Goal: Information Seeking & Learning: Learn about a topic

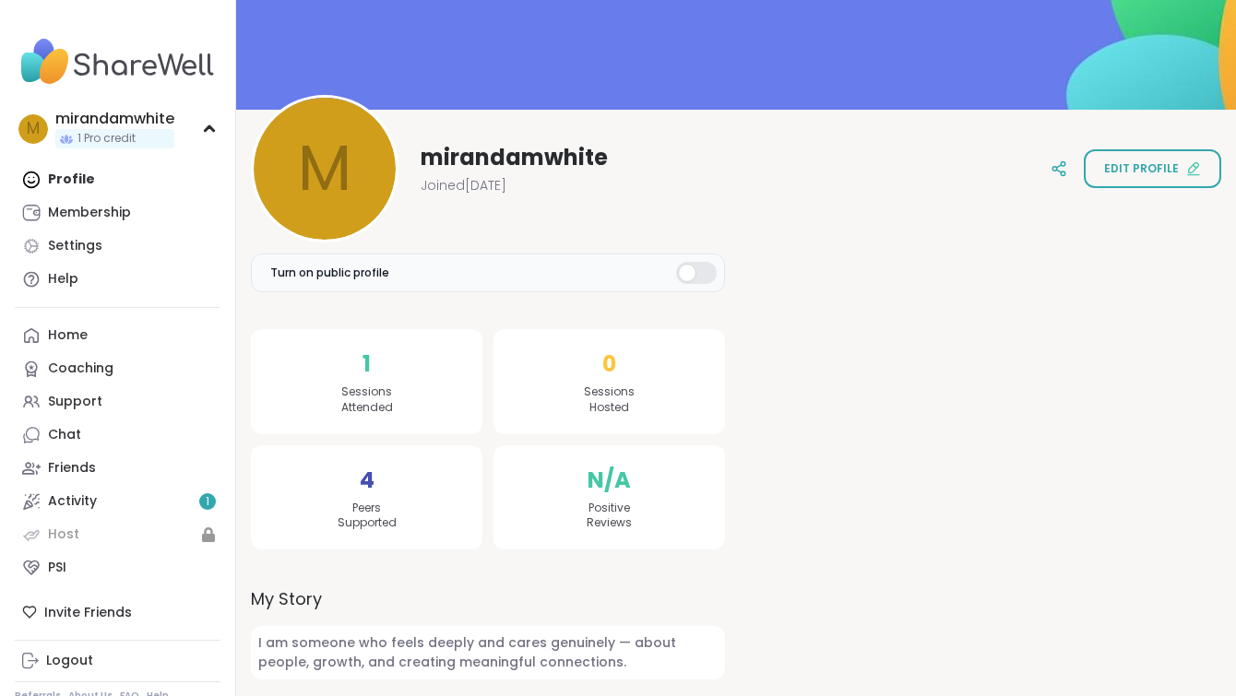
scroll to position [120, 0]
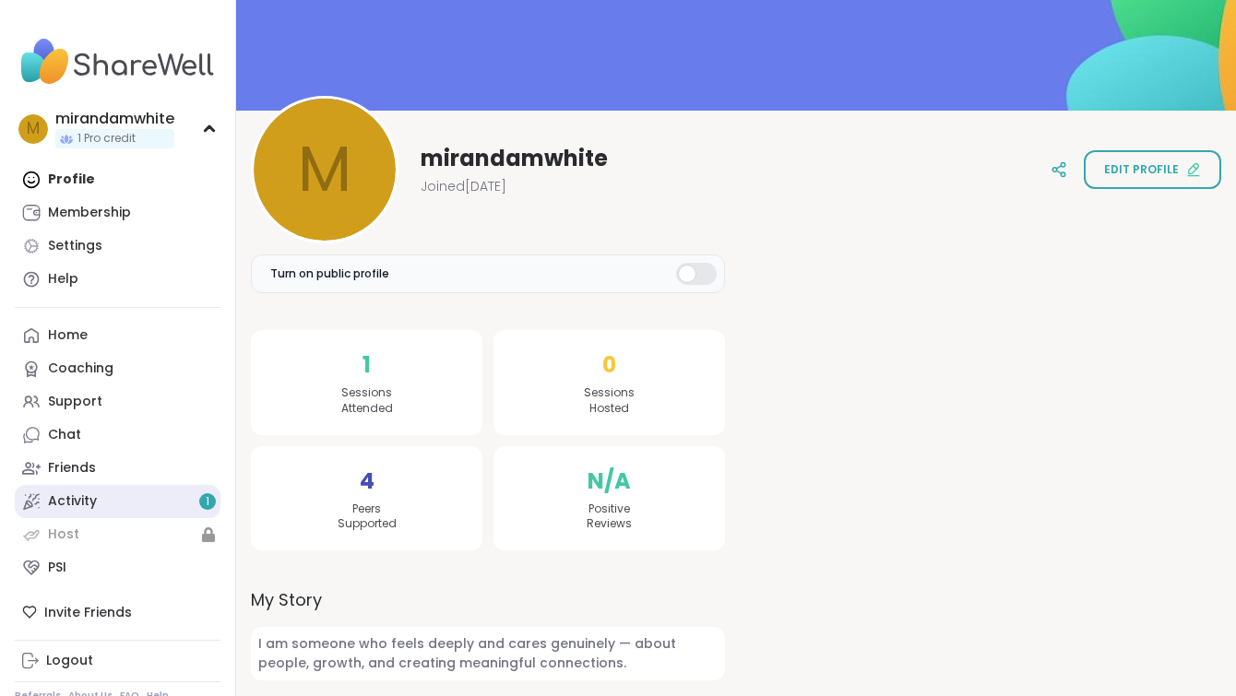
click at [122, 496] on link "Activity 1" at bounding box center [118, 501] width 206 height 33
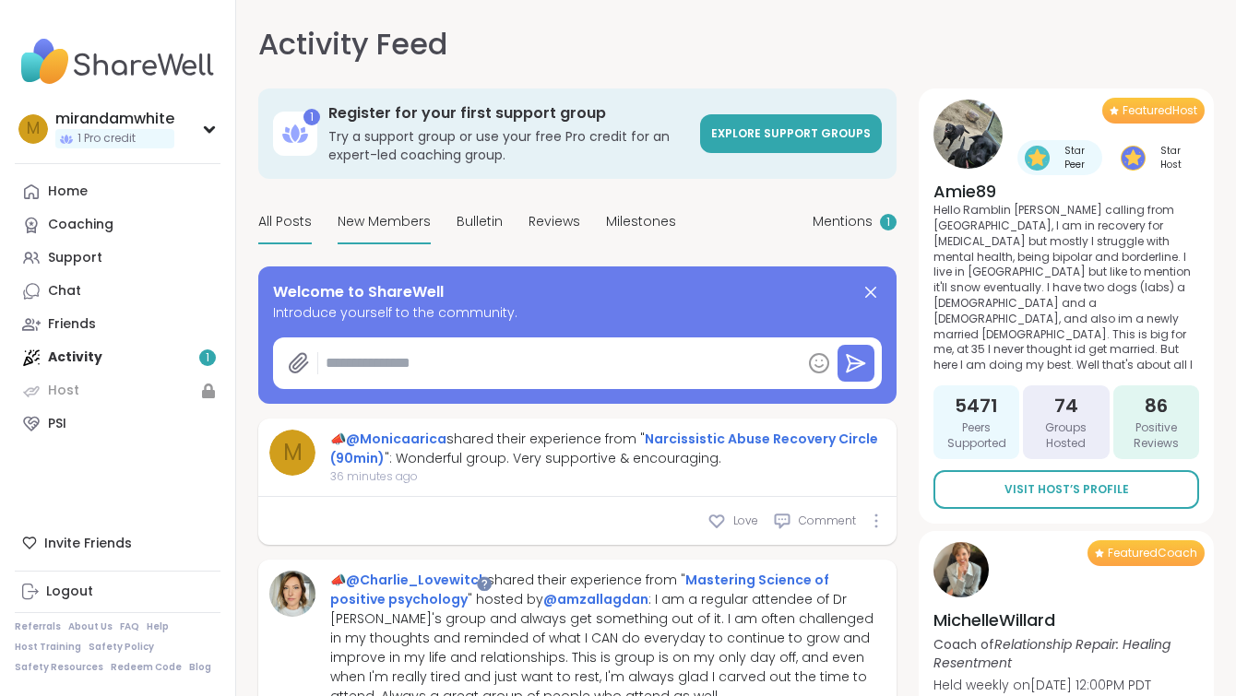
click at [407, 222] on span "New Members" at bounding box center [384, 221] width 93 height 19
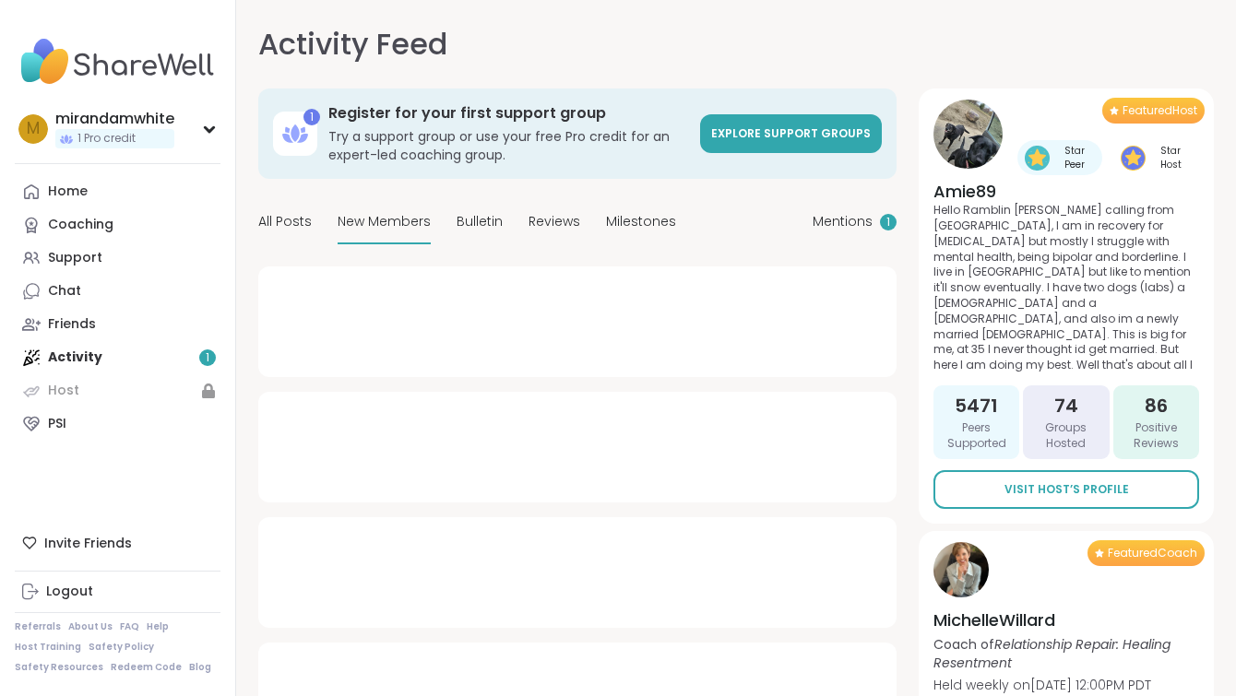
type textarea "*"
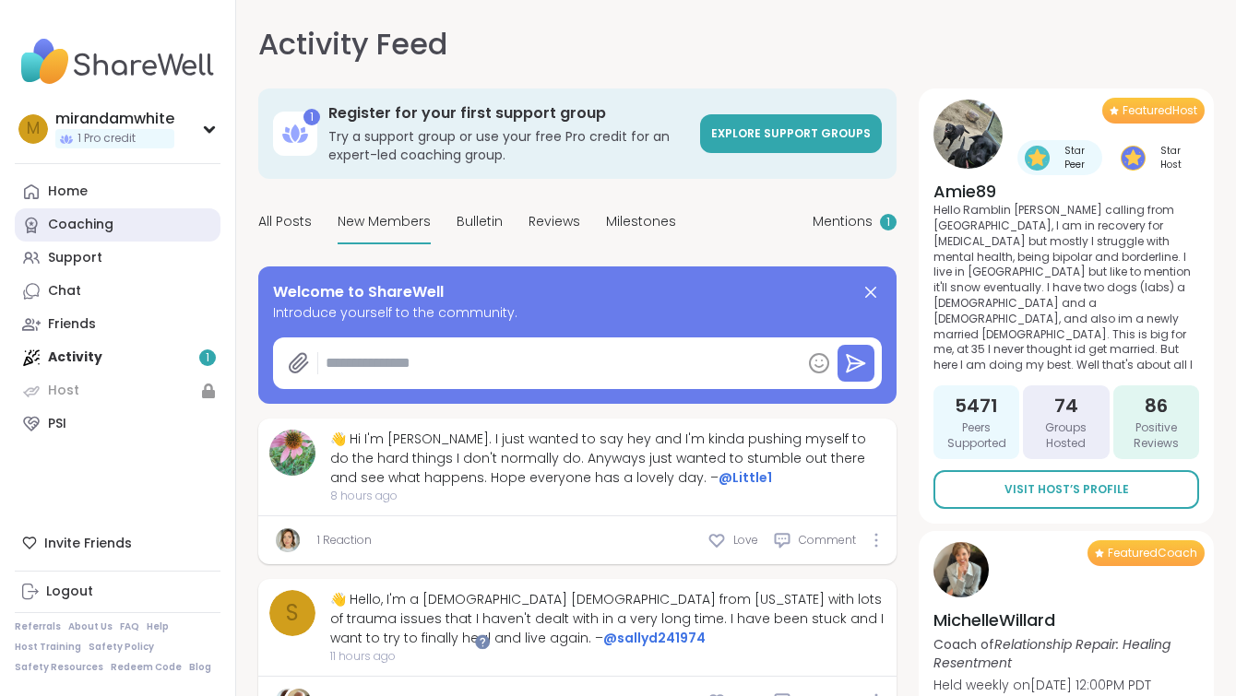
click at [79, 222] on div "Coaching" at bounding box center [80, 225] width 65 height 18
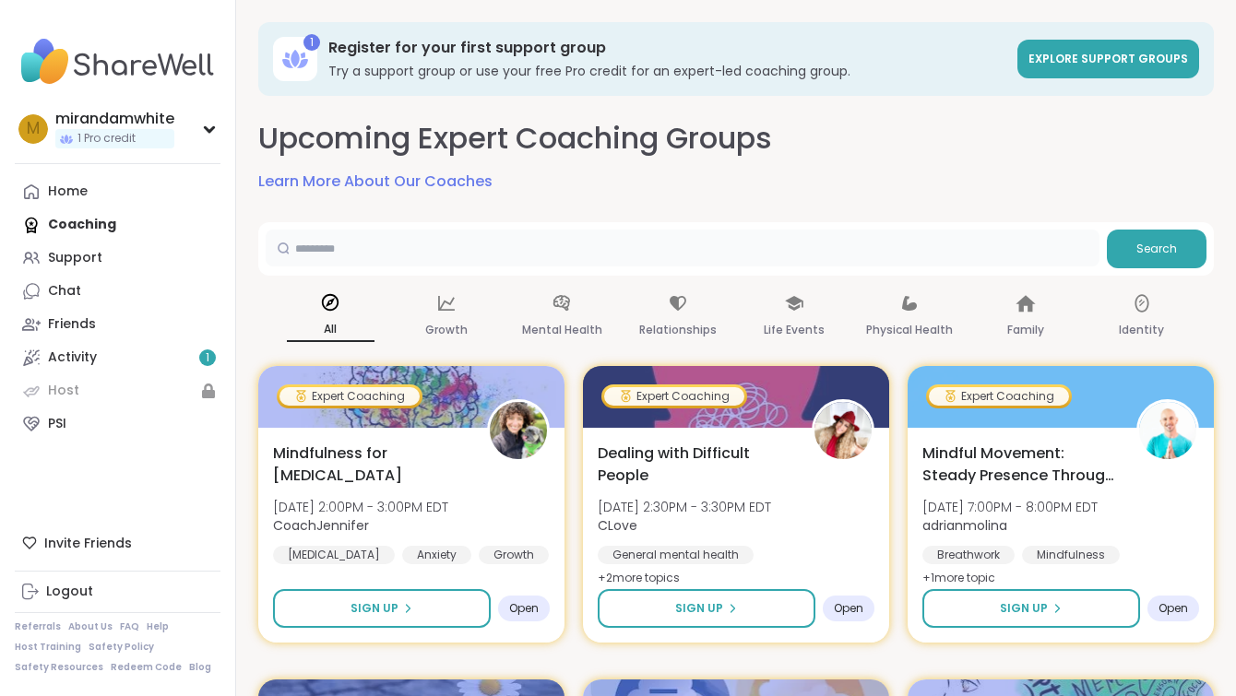
click at [372, 236] on input "text" at bounding box center [683, 248] width 834 height 37
type input "*********"
click at [1140, 238] on button "Search" at bounding box center [1157, 249] width 100 height 39
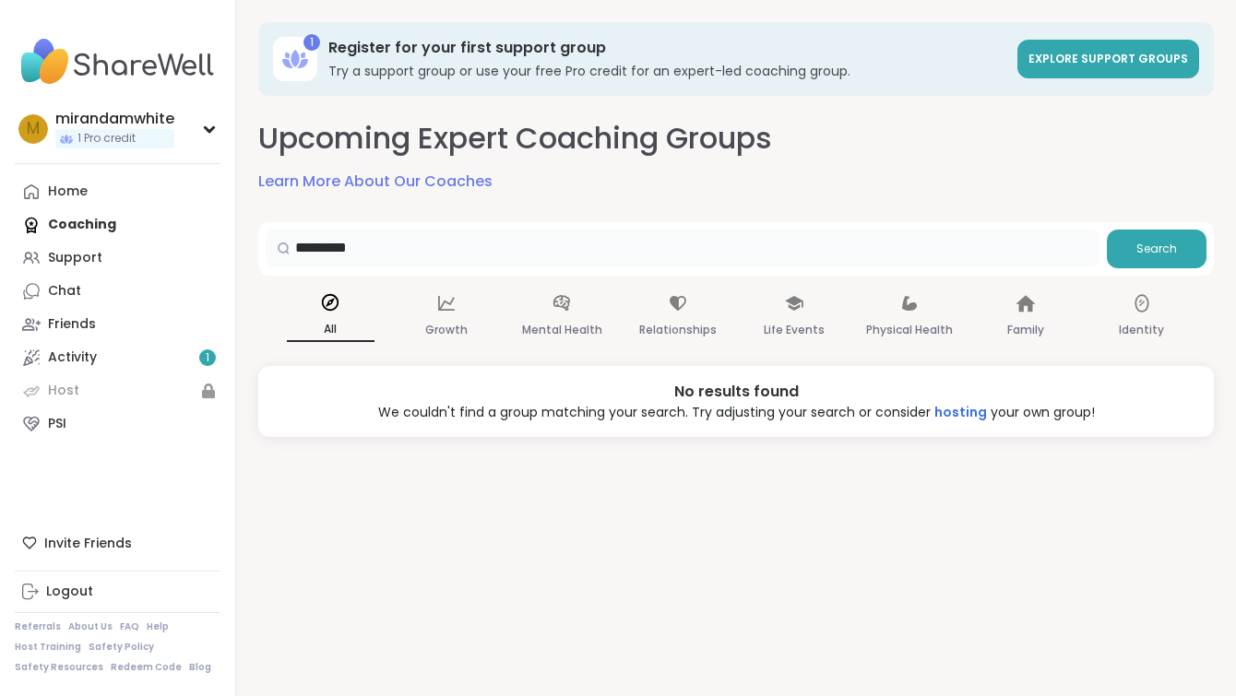
click at [948, 232] on input "*********" at bounding box center [683, 248] width 834 height 37
click at [445, 171] on link "Learn More About Our Coaches" at bounding box center [375, 182] width 234 height 22
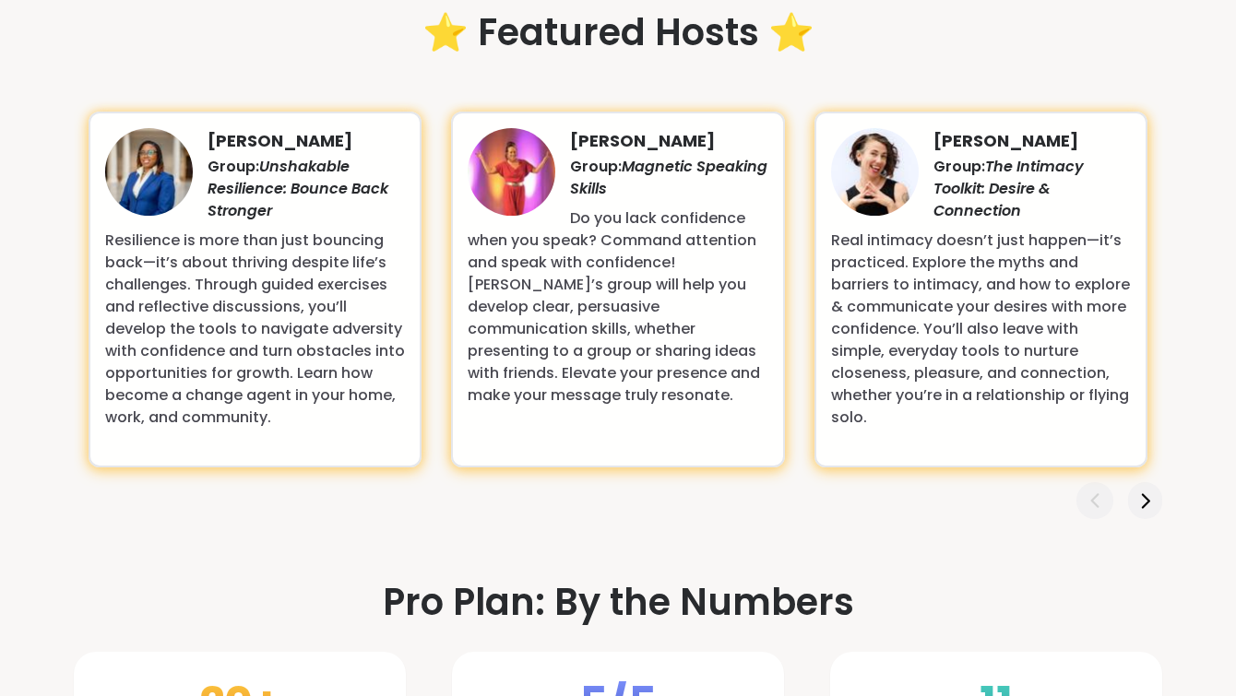
scroll to position [1998, 0]
click at [1138, 491] on icon at bounding box center [1144, 500] width 19 height 19
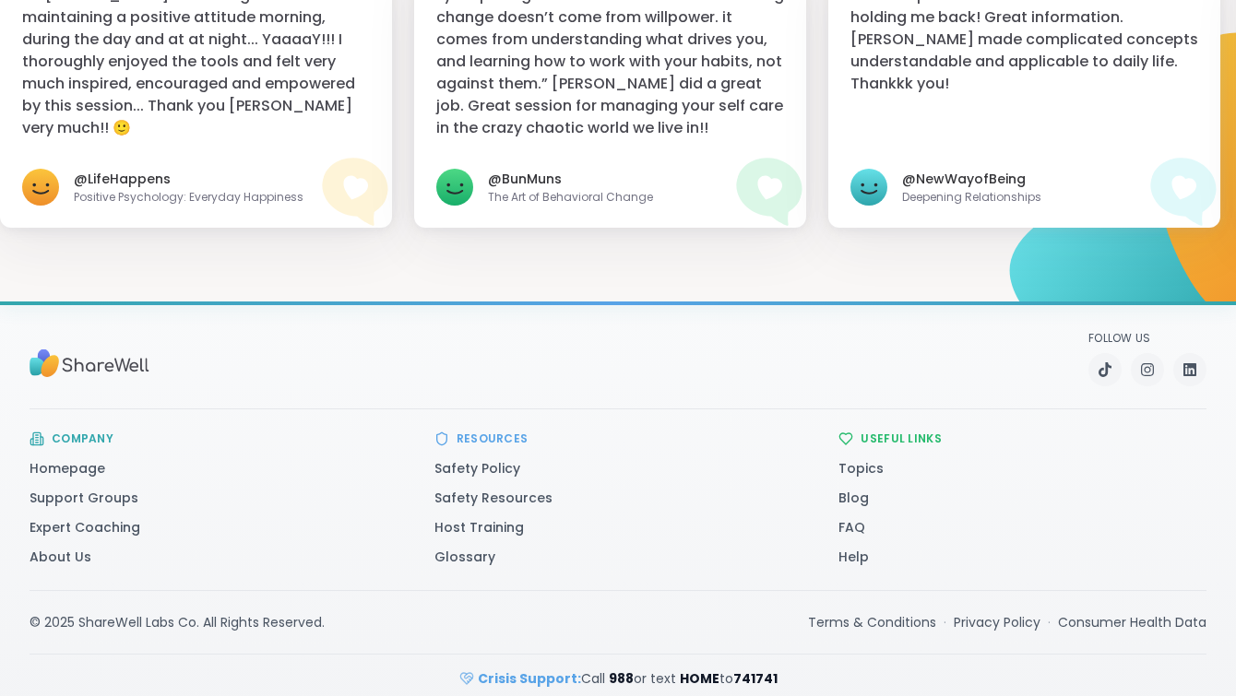
scroll to position [3584, 0]
